Goal: Task Accomplishment & Management: Use online tool/utility

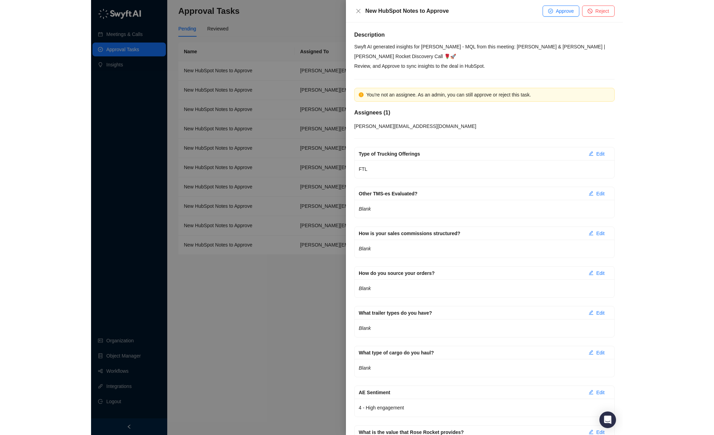
scroll to position [735, 0]
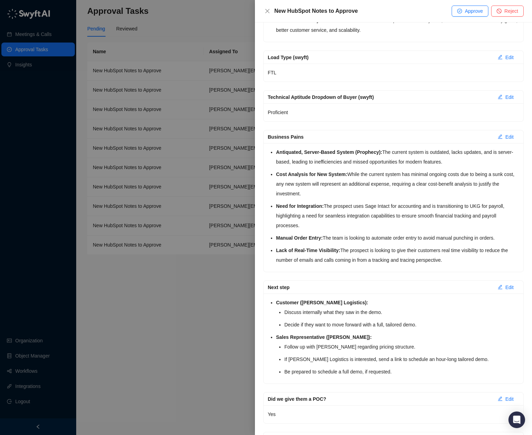
drag, startPoint x: 268, startPoint y: 12, endPoint x: 248, endPoint y: 2, distance: 21.8
click at [268, 12] on icon "close" at bounding box center [267, 11] width 6 height 6
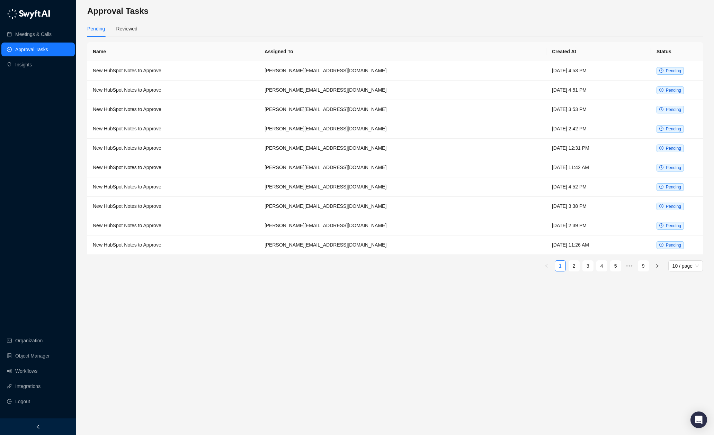
click at [391, 11] on h3 "Approval Tasks" at bounding box center [394, 11] width 615 height 11
click at [253, 72] on td "New HubSpot Notes to Approve" at bounding box center [173, 70] width 172 height 19
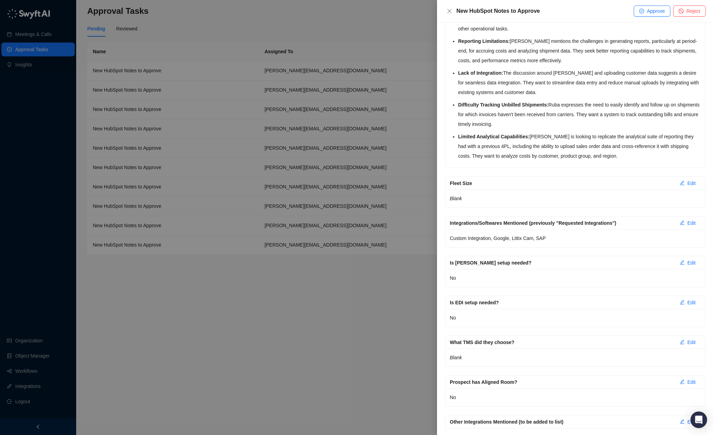
scroll to position [1469, 0]
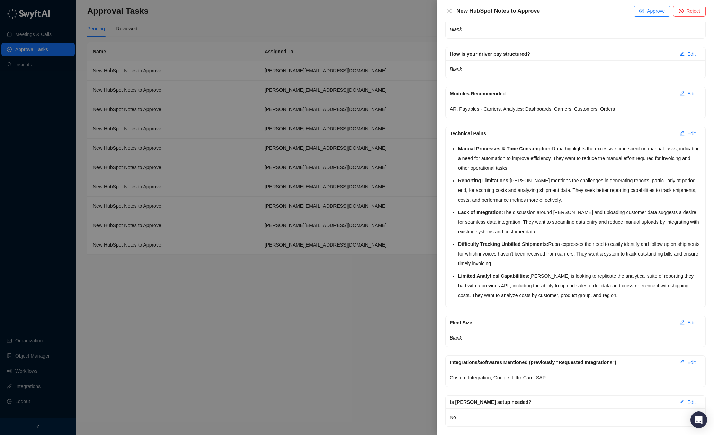
drag, startPoint x: 310, startPoint y: 374, endPoint x: 319, endPoint y: 365, distance: 13.0
click at [312, 370] on div at bounding box center [357, 217] width 714 height 435
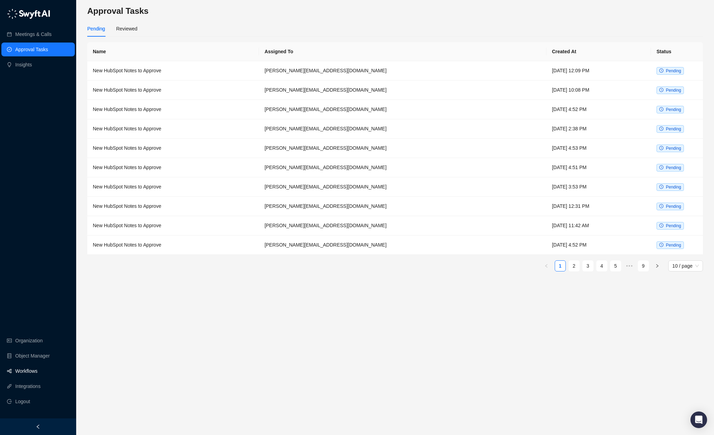
click at [37, 369] on link "Workflows" at bounding box center [26, 371] width 22 height 14
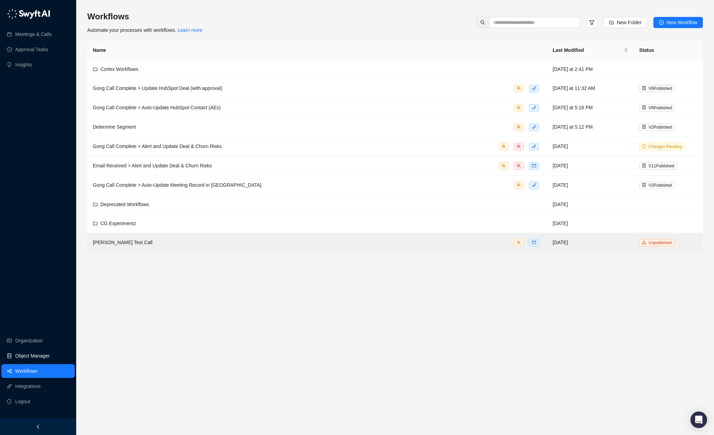
click at [39, 350] on link "Object Manager" at bounding box center [32, 356] width 35 height 14
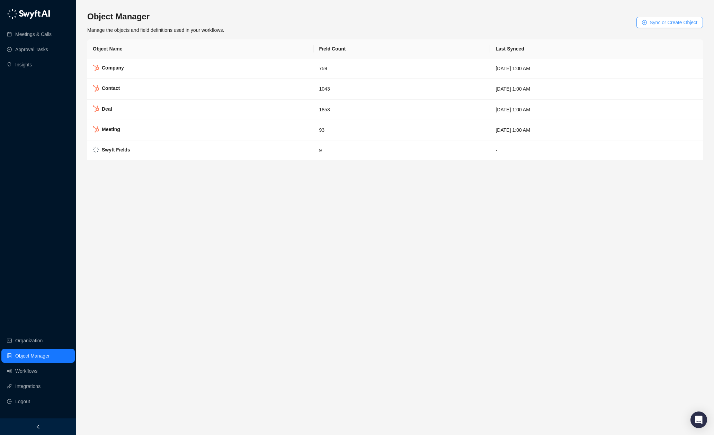
click at [667, 24] on span "Sync or Create Object" at bounding box center [673, 23] width 48 height 8
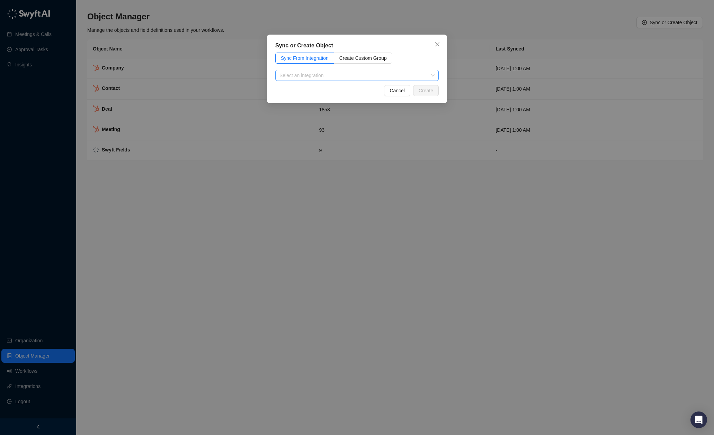
click at [361, 74] on input "search" at bounding box center [354, 75] width 151 height 10
click at [337, 87] on div "HubSpot" at bounding box center [357, 89] width 152 height 8
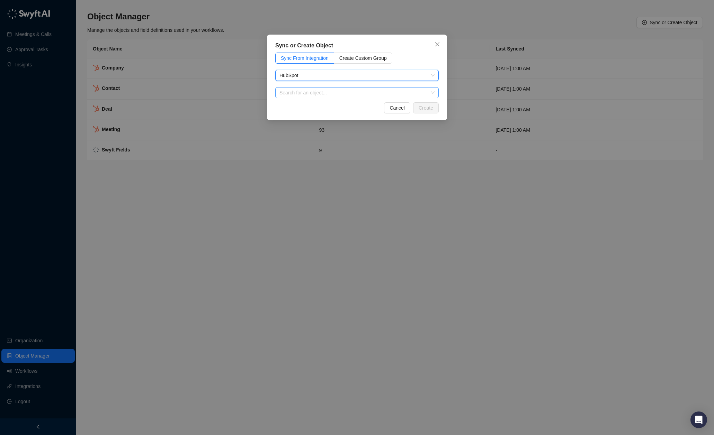
click at [327, 96] on input "search" at bounding box center [354, 93] width 151 height 10
click at [436, 45] on icon "close" at bounding box center [437, 45] width 6 height 6
